Goal: Task Accomplishment & Management: Use online tool/utility

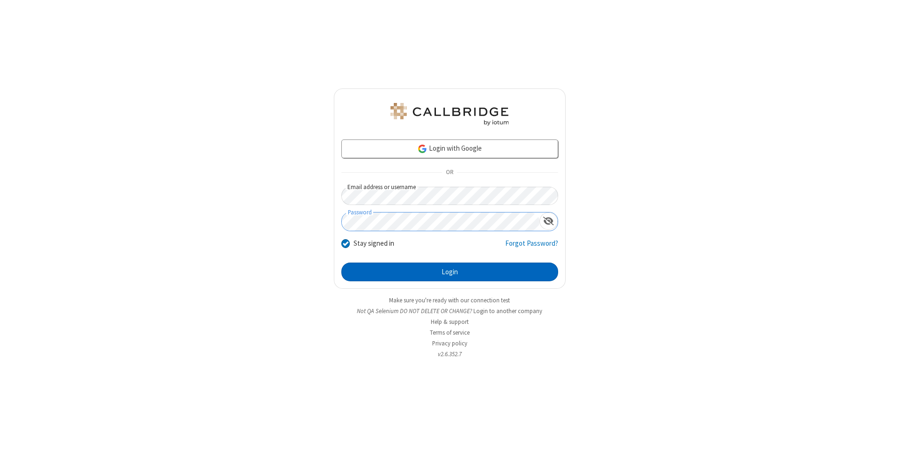
click at [449, 272] on button "Login" at bounding box center [449, 272] width 217 height 19
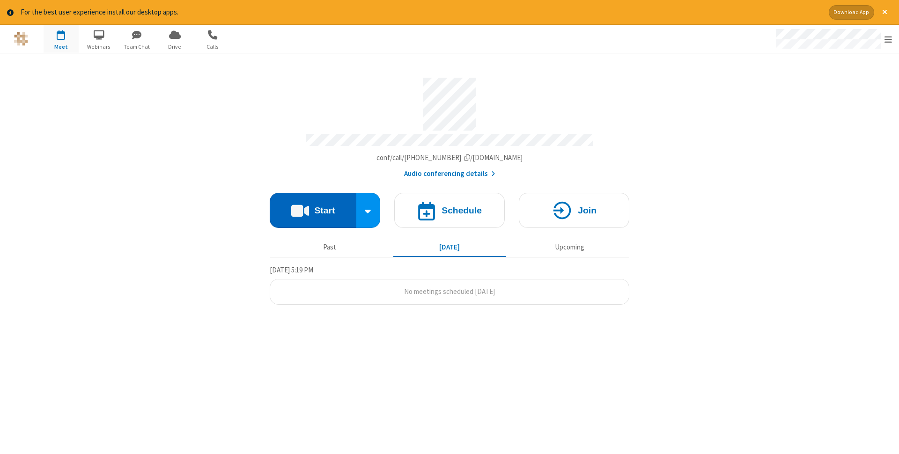
click at [313, 207] on button "Start" at bounding box center [313, 210] width 87 height 35
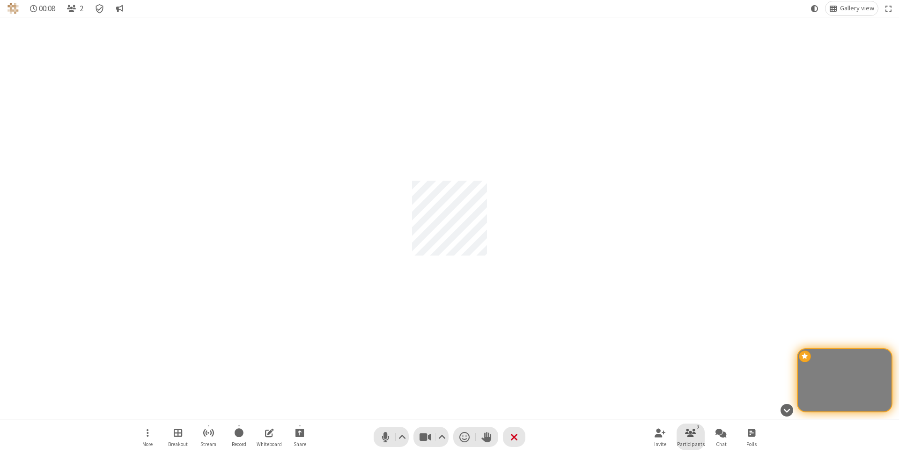
click at [690, 444] on span "Participants" at bounding box center [691, 444] width 28 height 6
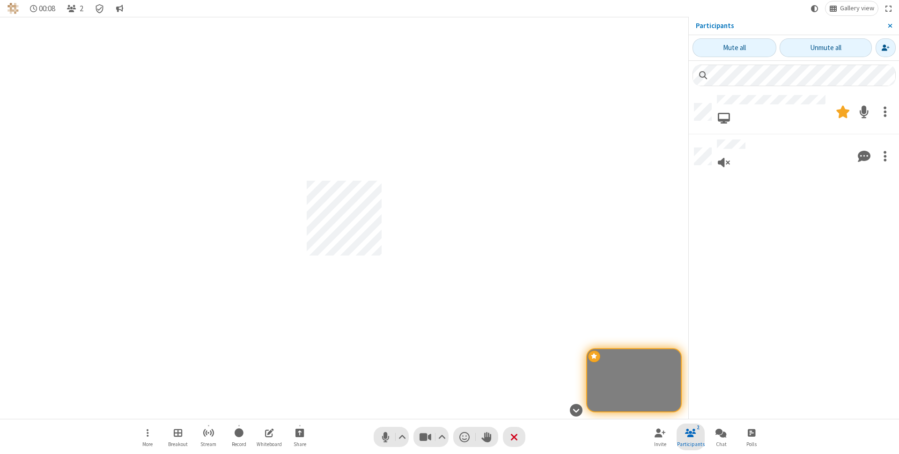
click at [889, 26] on span "Close sidebar" at bounding box center [889, 25] width 5 height 7
